Goal: Information Seeking & Learning: Learn about a topic

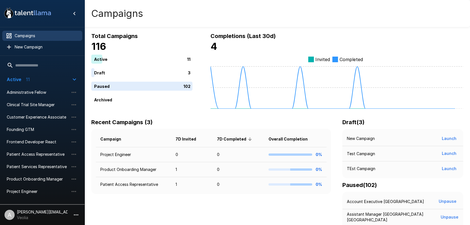
click at [27, 33] on span "Campaigns" at bounding box center [46, 36] width 63 height 6
click at [73, 216] on icon "button" at bounding box center [76, 214] width 7 height 7
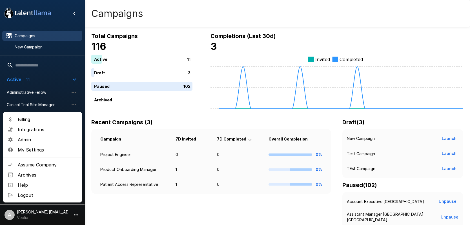
click at [41, 162] on span "Assume Company" at bounding box center [48, 164] width 60 height 7
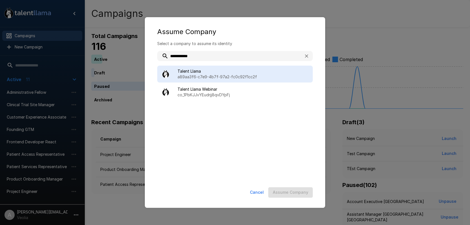
type input "**********"
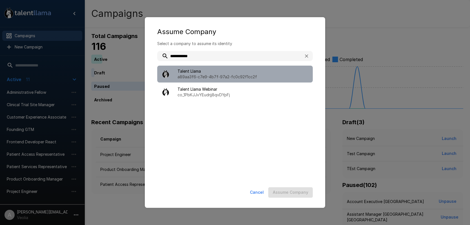
click at [226, 69] on span "Talent Llama" at bounding box center [242, 71] width 131 height 6
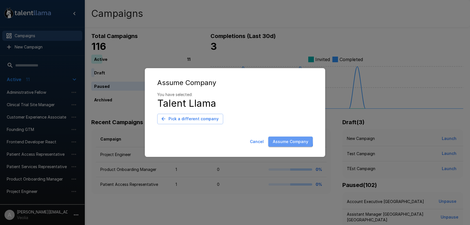
click at [285, 140] on button "Assume Company" at bounding box center [290, 142] width 44 height 10
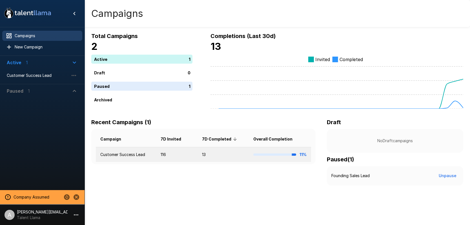
click at [161, 155] on td "116" at bounding box center [176, 154] width 41 height 15
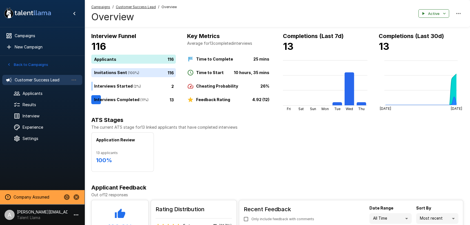
click at [137, 8] on u "Customer Success Lead" at bounding box center [136, 7] width 40 height 4
click at [138, 7] on u "Customer Success Lead" at bounding box center [136, 7] width 40 height 4
click at [25, 105] on span "Results" at bounding box center [50, 105] width 55 height 6
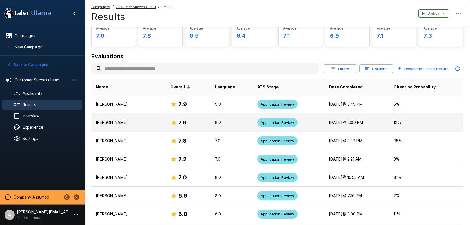
scroll to position [37, 0]
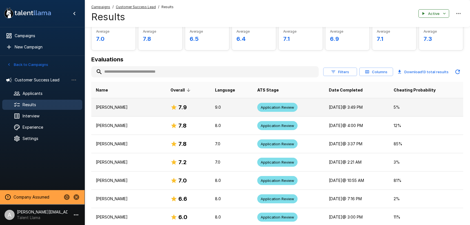
click at [227, 105] on p "9.0" at bounding box center [231, 107] width 33 height 6
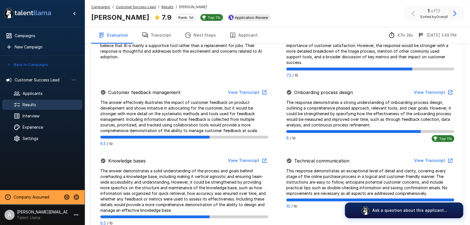
scroll to position [273, 0]
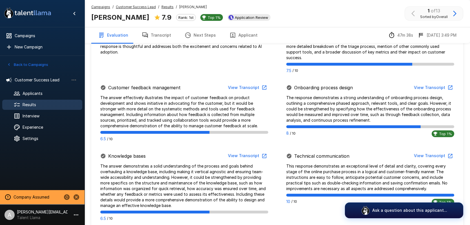
click at [241, 82] on button "View Transcript" at bounding box center [246, 87] width 43 height 10
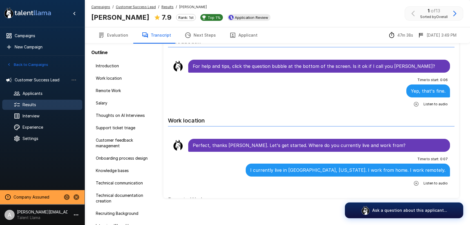
scroll to position [27, 0]
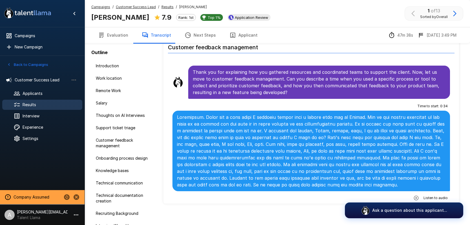
scroll to position [870, 0]
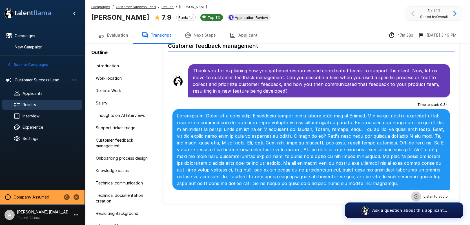
click at [415, 194] on icon "button" at bounding box center [416, 197] width 6 height 6
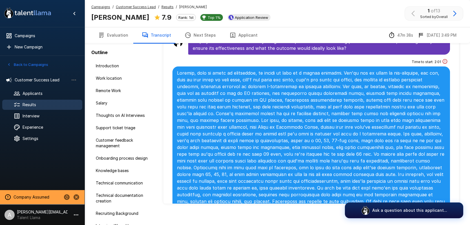
scroll to position [1218, 0]
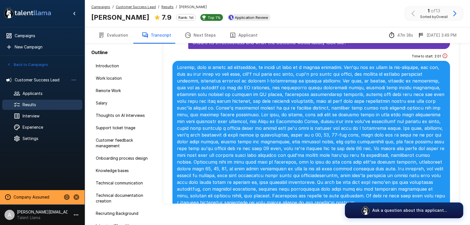
click at [169, 9] on span "Results" at bounding box center [167, 7] width 12 height 6
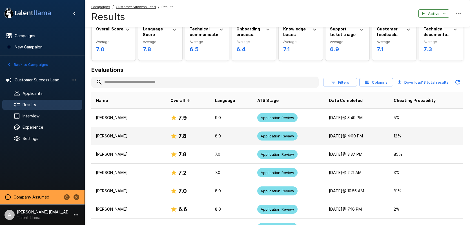
click at [253, 138] on td "Application Review" at bounding box center [288, 136] width 71 height 18
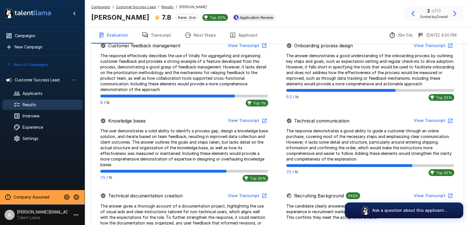
scroll to position [305, 0]
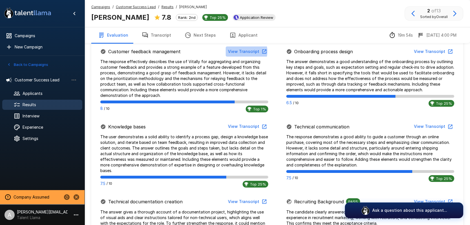
click at [245, 52] on button "View Transcript" at bounding box center [246, 51] width 43 height 10
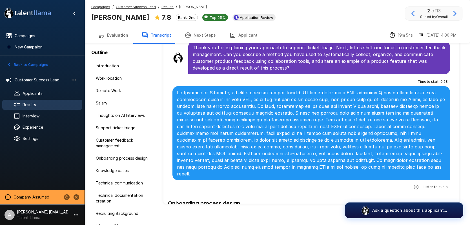
scroll to position [656, 0]
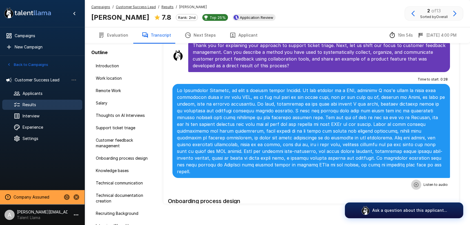
click at [416, 182] on icon "button" at bounding box center [416, 185] width 6 height 6
click at [392, 182] on icon "button" at bounding box center [393, 185] width 6 height 6
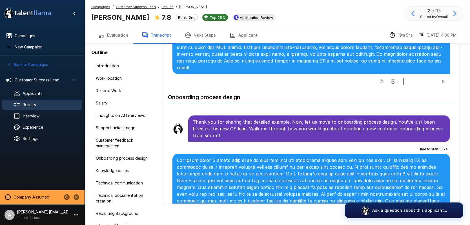
scroll to position [774, 0]
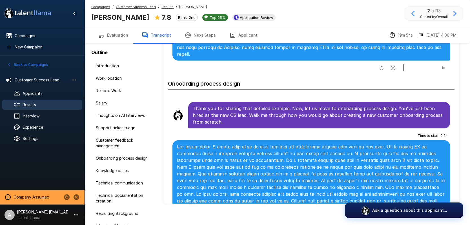
click at [170, 7] on u "Results" at bounding box center [167, 7] width 12 height 4
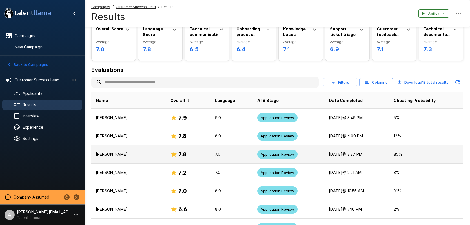
click at [410, 151] on td "85 %" at bounding box center [426, 154] width 74 height 18
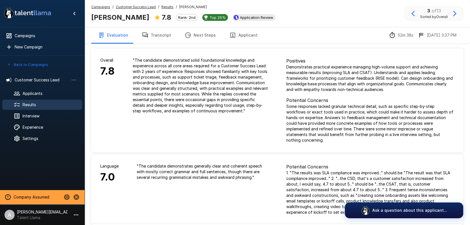
click at [160, 41] on button "Transcript" at bounding box center [156, 35] width 43 height 16
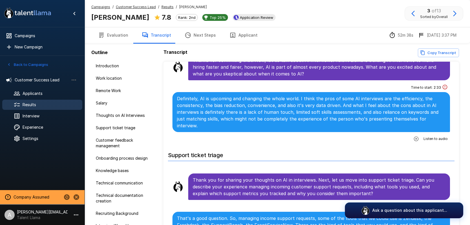
scroll to position [371, 0]
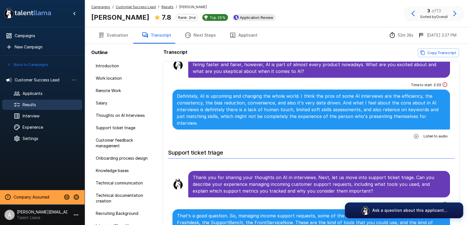
click at [418, 133] on icon "button" at bounding box center [416, 136] width 6 height 6
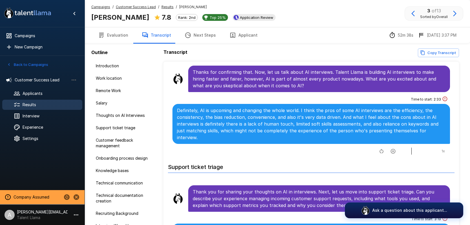
scroll to position [347, 0]
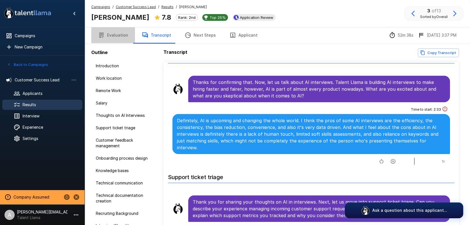
click at [117, 36] on button "Evaluation" at bounding box center [113, 35] width 44 height 16
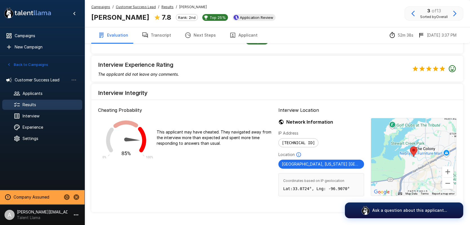
scroll to position [549, 0]
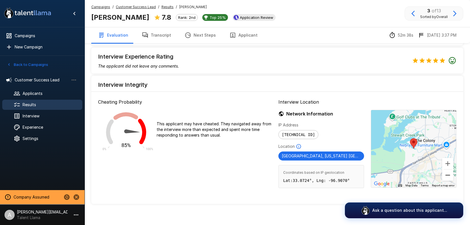
click at [449, 170] on button "Zoom out" at bounding box center [447, 174] width 11 height 11
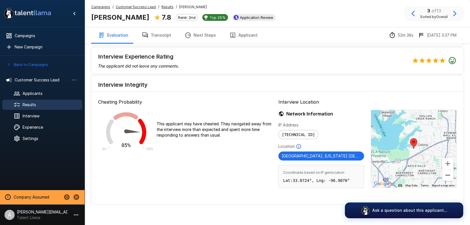
click at [449, 170] on button "Zoom out" at bounding box center [447, 174] width 11 height 11
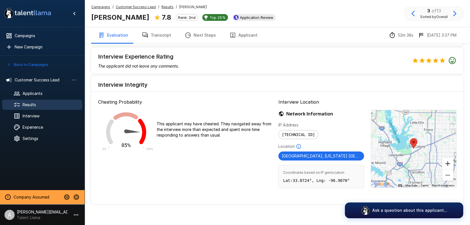
click at [450, 163] on button "Zoom in" at bounding box center [447, 163] width 11 height 11
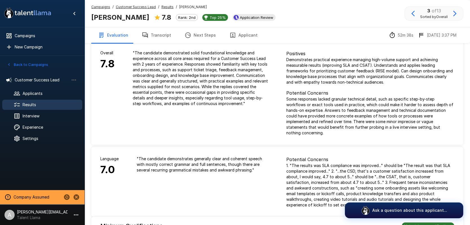
scroll to position [0, 0]
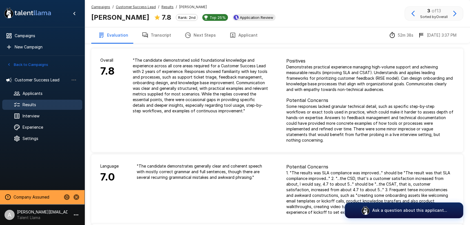
click at [156, 39] on button "Transcript" at bounding box center [156, 35] width 43 height 16
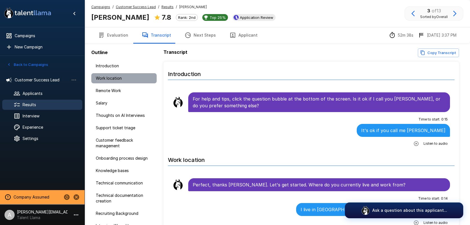
click at [122, 80] on span "Work location" at bounding box center [124, 78] width 56 height 6
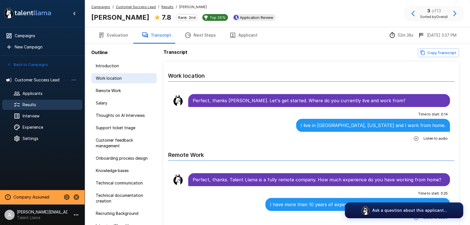
scroll to position [85, 0]
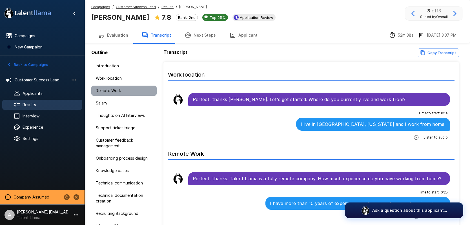
click at [120, 89] on span "Remote Work" at bounding box center [124, 91] width 56 height 6
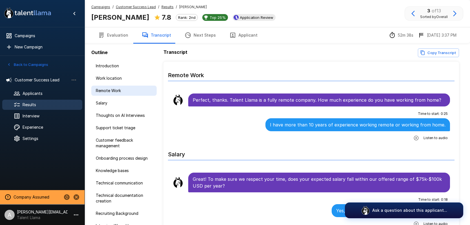
scroll to position [164, 0]
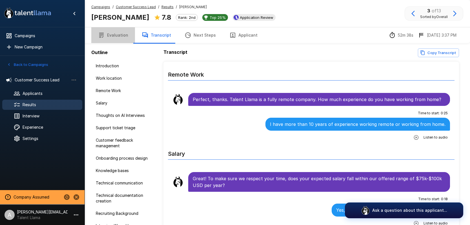
click at [124, 41] on button "Evaluation" at bounding box center [113, 35] width 44 height 16
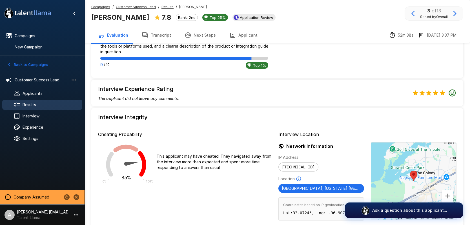
scroll to position [535, 0]
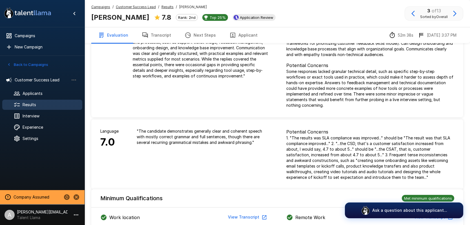
click at [149, 37] on button "Transcript" at bounding box center [156, 35] width 43 height 16
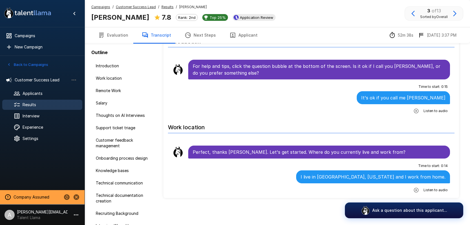
scroll to position [33, 0]
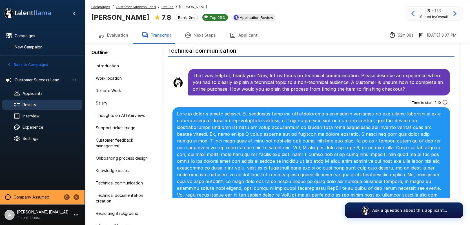
scroll to position [1339, 0]
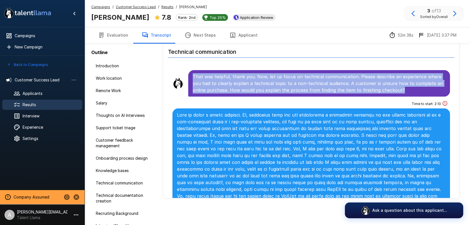
drag, startPoint x: 397, startPoint y: 70, endPoint x: 191, endPoint y: 57, distance: 207.0
click at [191, 70] on div "That was helpful, thank you. Now, let us focus on technical communication. Plea…" at bounding box center [319, 83] width 262 height 26
copy p "That was helpful, thank you. Now, let us focus on technical communication. Plea…"
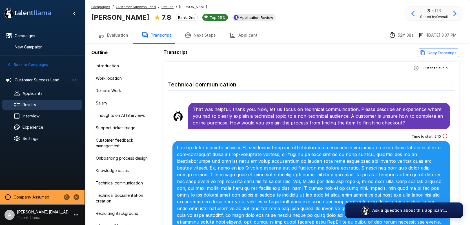
click at [138, 8] on u "Customer Success Lead" at bounding box center [136, 7] width 40 height 4
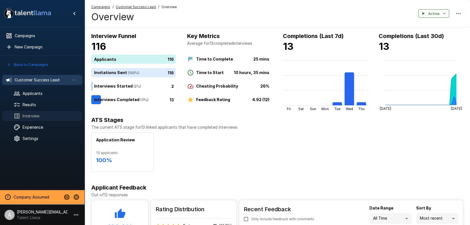
click at [49, 117] on span "Interview" at bounding box center [50, 116] width 55 height 6
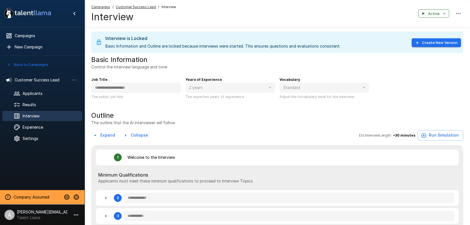
type textarea "*"
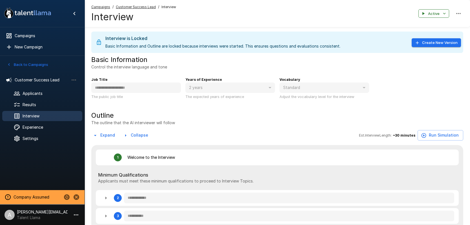
type textarea "*"
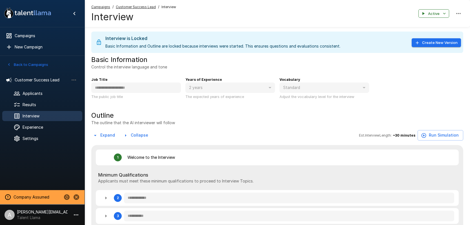
type textarea "*"
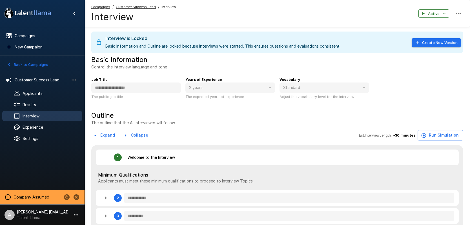
type textarea "*"
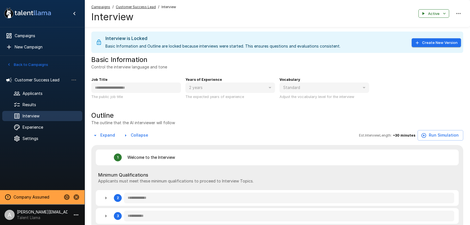
type textarea "*"
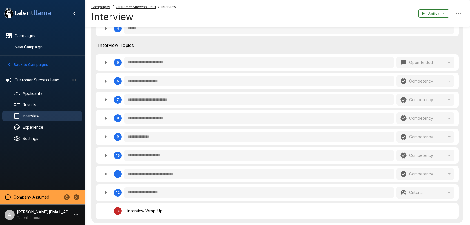
scroll to position [206, 0]
click at [107, 154] on icon "button" at bounding box center [105, 155] width 7 height 7
type textarea "*"
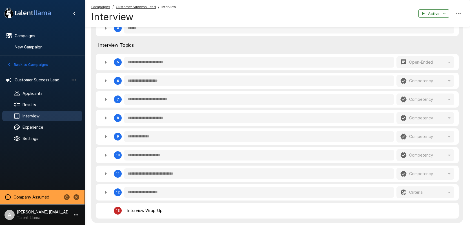
type textarea "*"
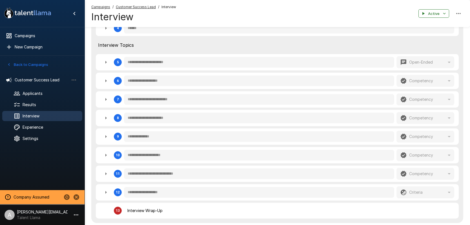
type textarea "*"
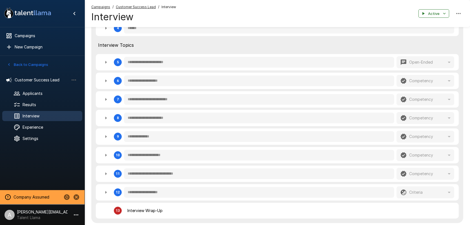
type textarea "*"
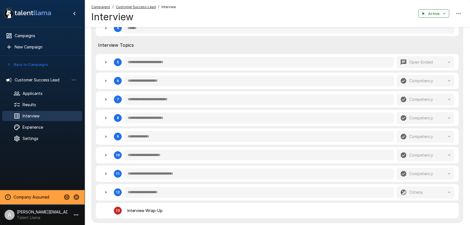
type textarea "*"
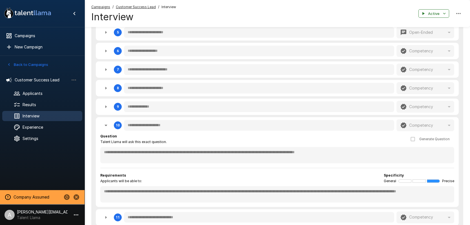
scroll to position [235, 0]
drag, startPoint x: 105, startPoint y: 124, endPoint x: 113, endPoint y: 129, distance: 9.4
click at [106, 124] on icon "button" at bounding box center [105, 125] width 7 height 7
type textarea "*"
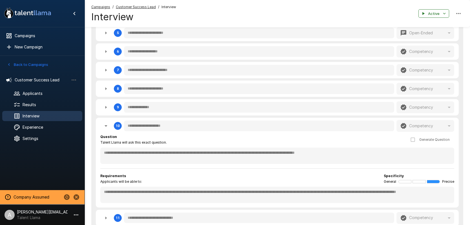
type textarea "*"
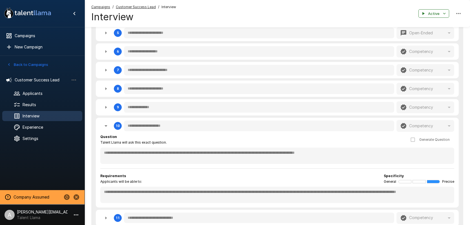
type textarea "*"
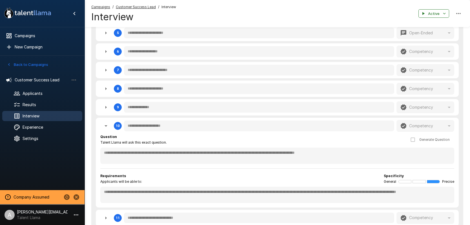
type textarea "*"
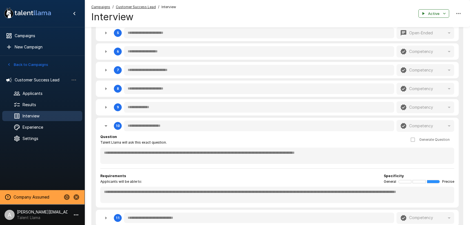
type textarea "*"
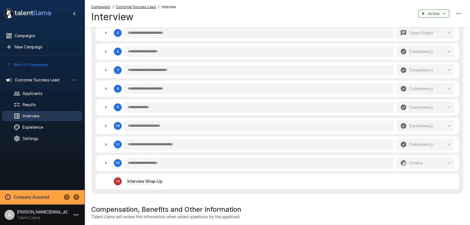
click at [105, 128] on icon "button" at bounding box center [105, 125] width 7 height 7
type textarea "*"
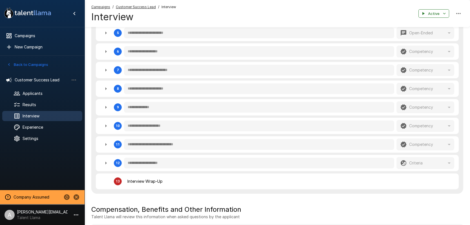
type textarea "*"
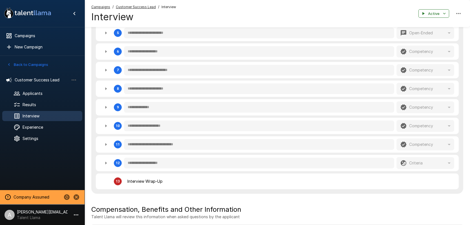
type textarea "*"
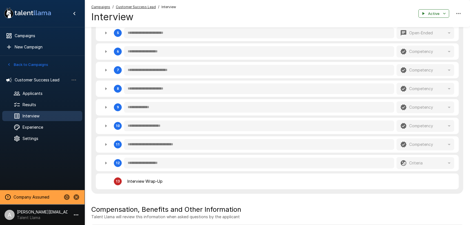
type textarea "*"
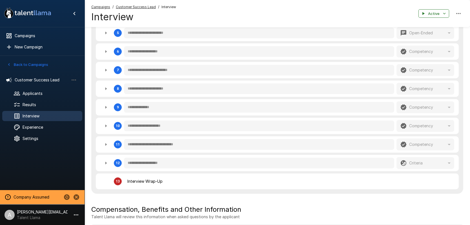
type textarea "*"
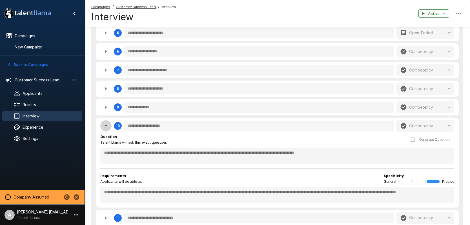
click at [108, 126] on icon "button" at bounding box center [105, 125] width 7 height 7
type textarea "*"
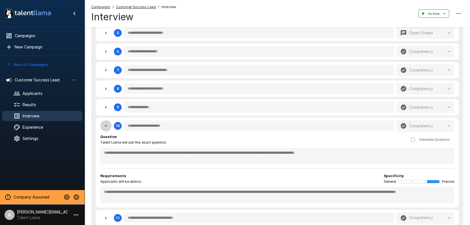
type textarea "*"
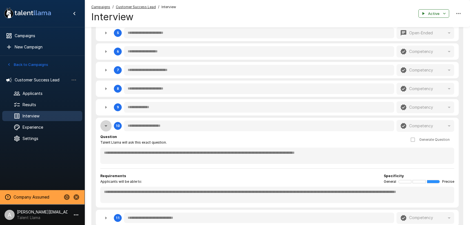
type textarea "*"
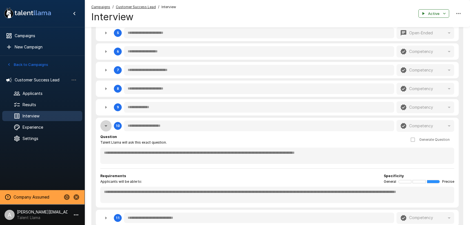
type textarea "*"
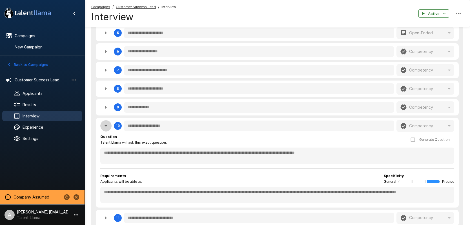
type textarea "*"
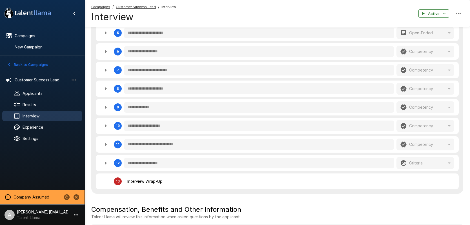
click at [23, 66] on button "Back to Campaigns" at bounding box center [28, 64] width 44 height 9
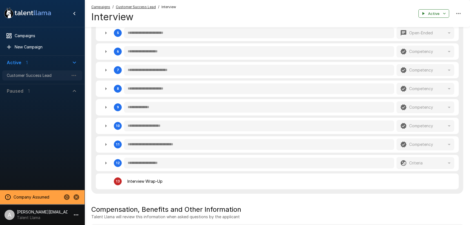
click at [23, 75] on span "Customer Success Lead" at bounding box center [38, 76] width 62 height 6
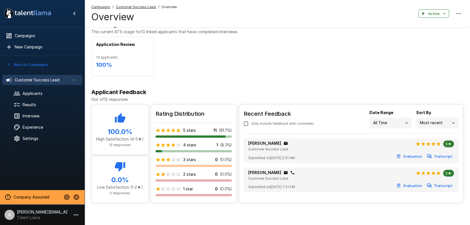
scroll to position [96, 0]
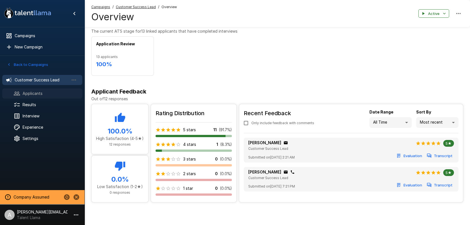
click at [47, 95] on span "Applicants" at bounding box center [50, 94] width 55 height 6
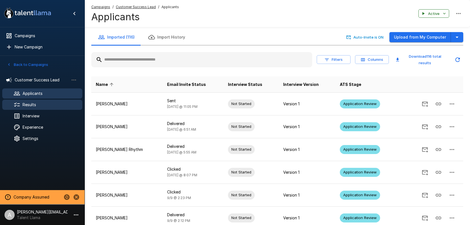
click at [51, 103] on span "Results" at bounding box center [50, 105] width 55 height 6
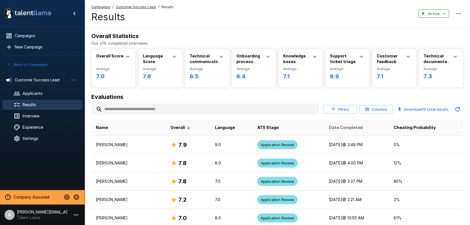
click at [332, 127] on span "Date Completed" at bounding box center [346, 127] width 34 height 7
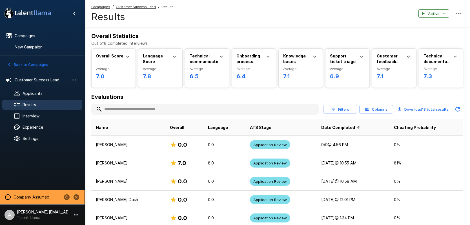
click at [333, 127] on span "Date Completed" at bounding box center [341, 127] width 41 height 7
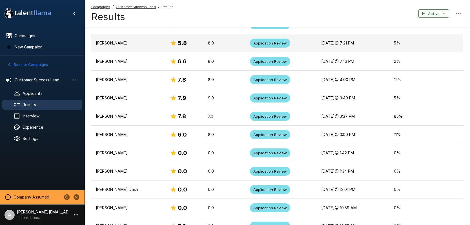
scroll to position [123, 0]
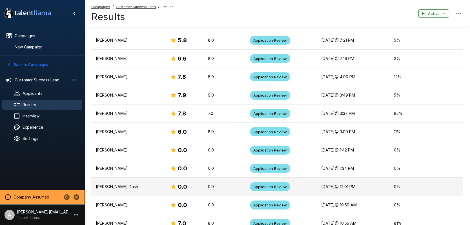
click at [120, 187] on p "Anupam Dash" at bounding box center [128, 187] width 65 height 6
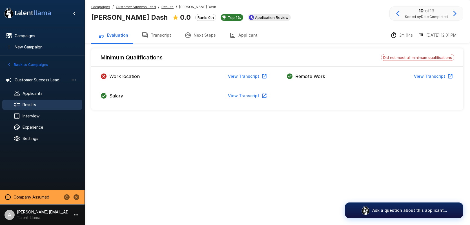
click at [243, 79] on button "View Transcript" at bounding box center [246, 76] width 43 height 10
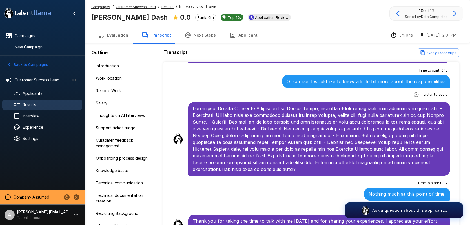
scroll to position [33, 0]
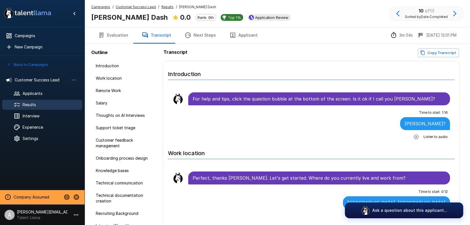
click at [168, 5] on u "Results" at bounding box center [167, 7] width 12 height 4
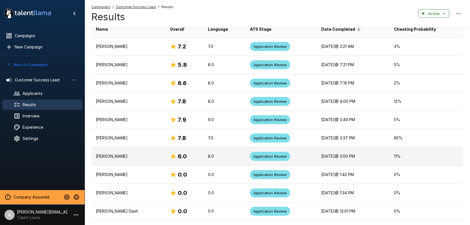
scroll to position [95, 0]
